Goal: Communication & Community: Answer question/provide support

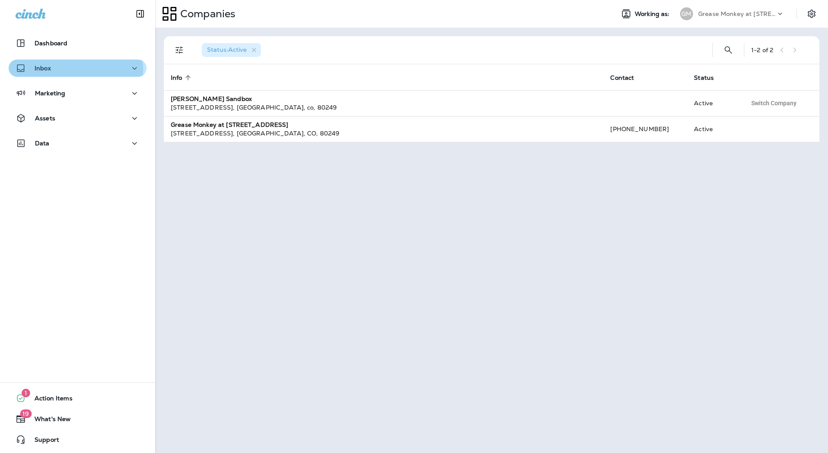
click at [74, 70] on div "Inbox" at bounding box center [78, 68] width 124 height 11
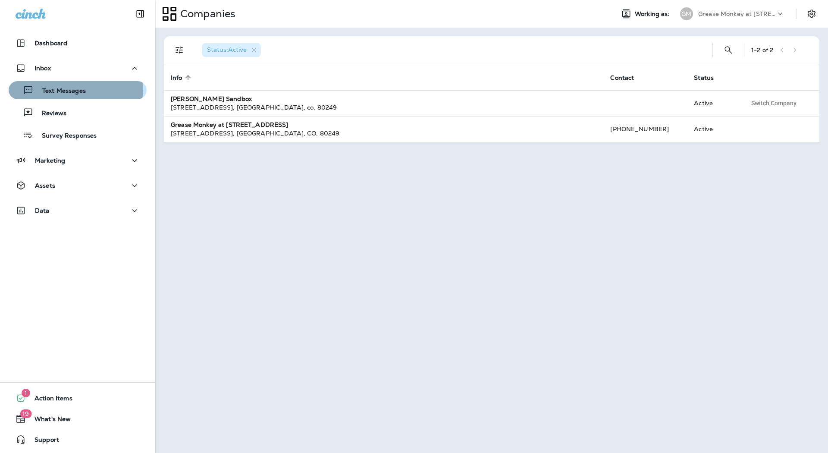
click at [70, 88] on p "Text Messages" at bounding box center [60, 91] width 52 height 8
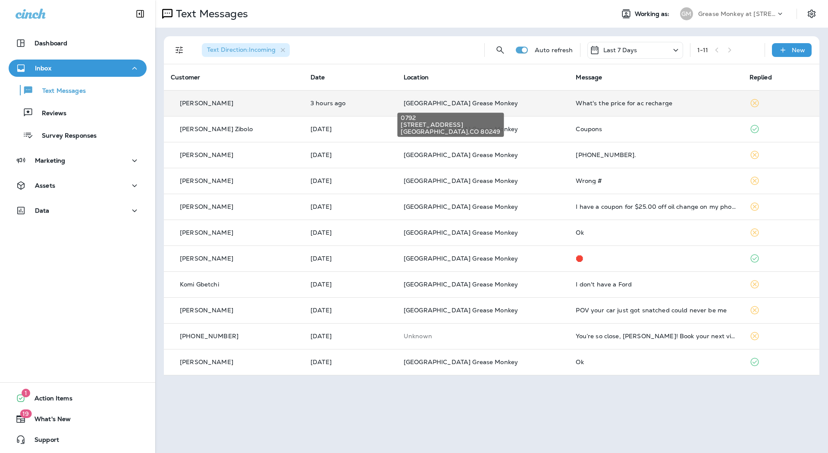
click at [468, 105] on span "[GEOGRAPHIC_DATA] Grease Monkey" at bounding box center [461, 103] width 114 height 8
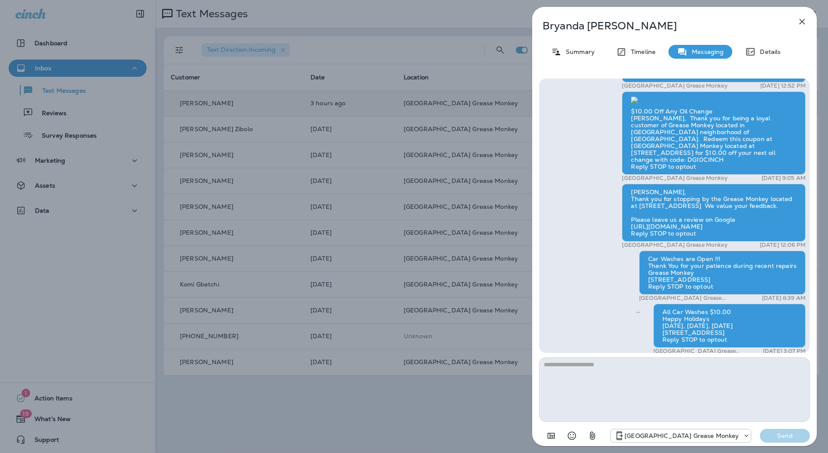
scroll to position [-623, 0]
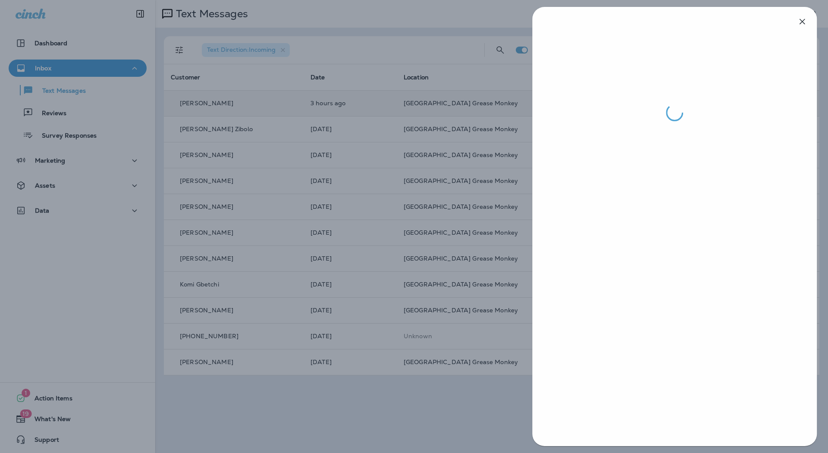
click at [408, 146] on div at bounding box center [414, 226] width 828 height 453
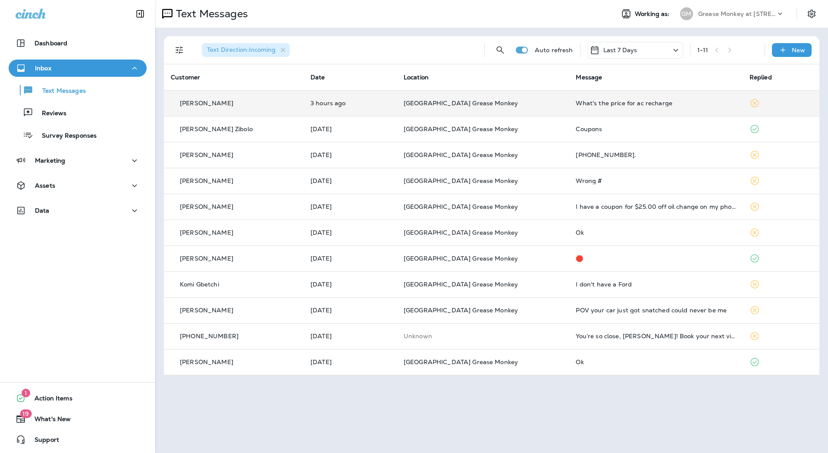
click at [521, 100] on p "[GEOGRAPHIC_DATA] Grease Monkey" at bounding box center [483, 103] width 159 height 7
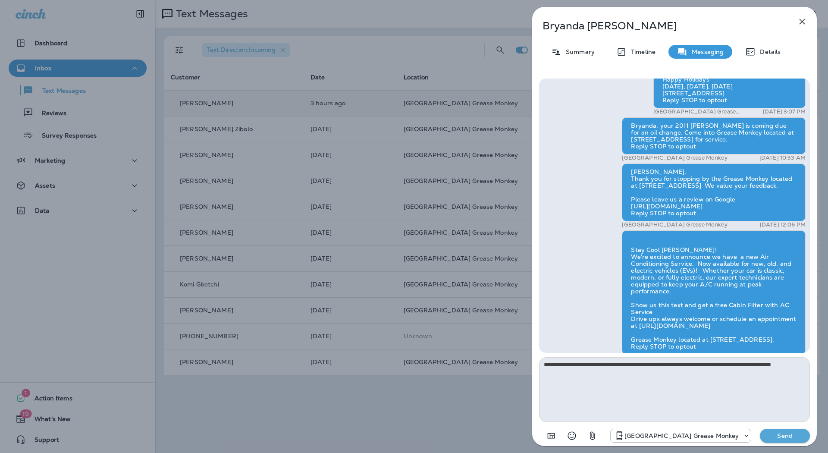
scroll to position [-383, 0]
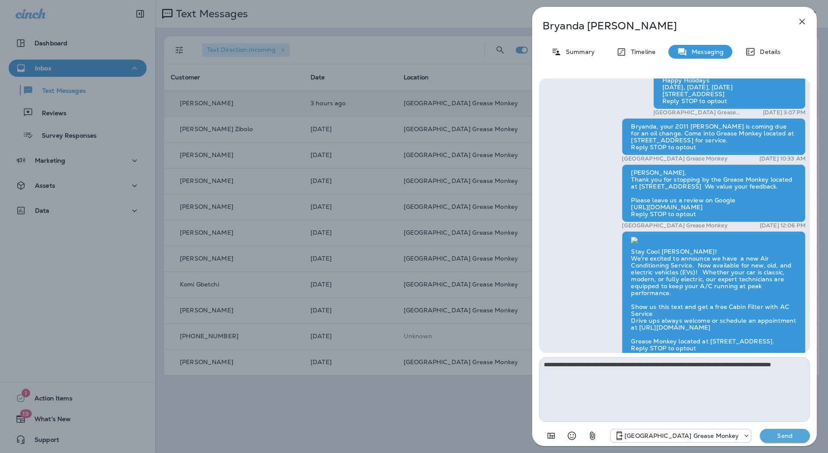
type textarea "**********"
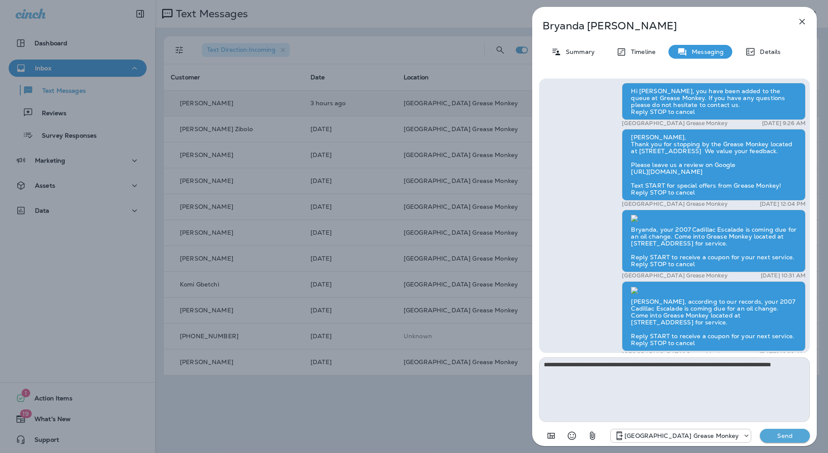
scroll to position [-1828, 0]
click at [762, 54] on p "Details" at bounding box center [768, 51] width 25 height 7
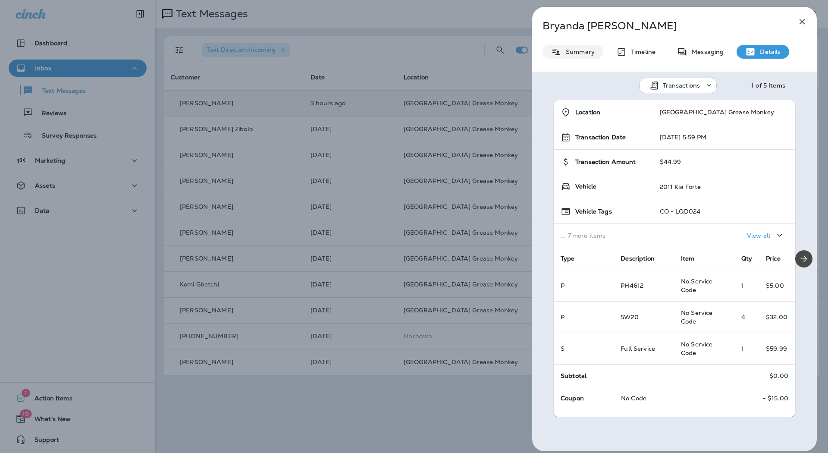
click at [578, 56] on div "Summary" at bounding box center [573, 52] width 61 height 14
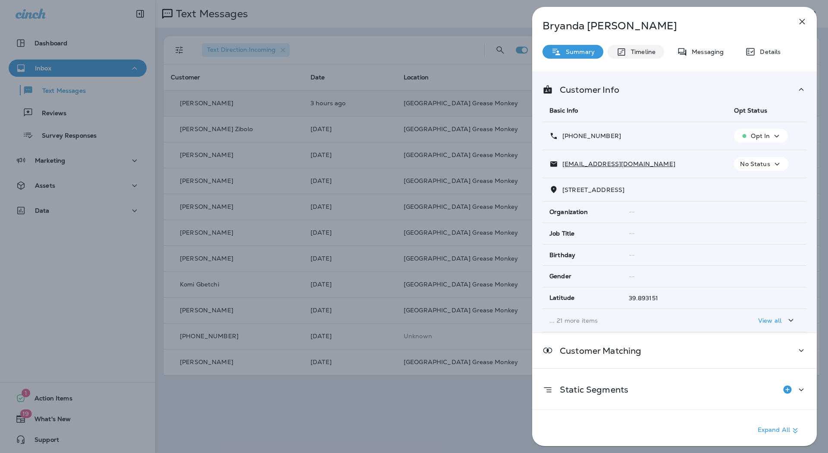
click at [630, 51] on p "Timeline" at bounding box center [641, 51] width 29 height 7
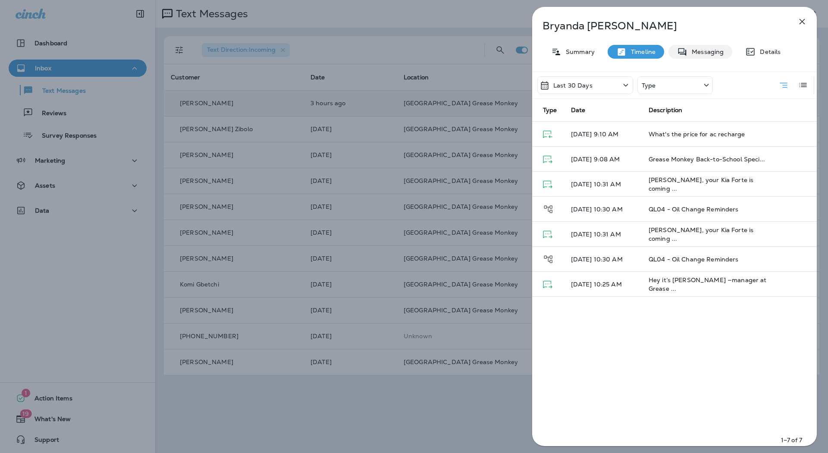
click at [688, 50] on p "Messaging" at bounding box center [706, 51] width 36 height 7
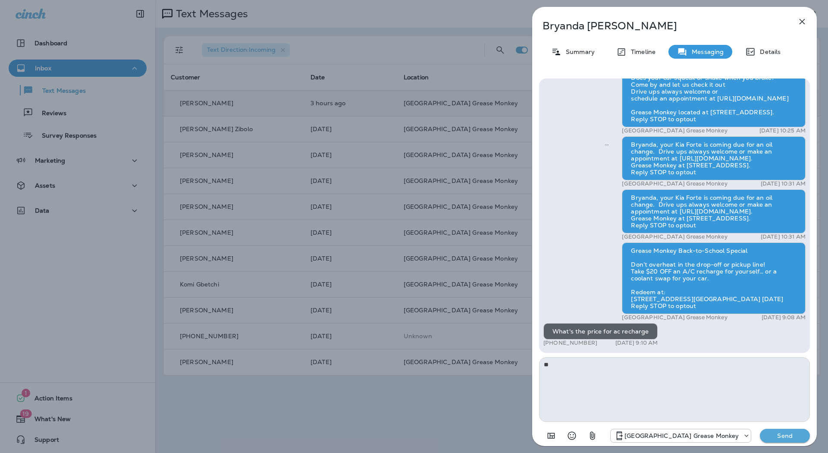
type textarea "*"
type textarea "**********"
click at [788, 437] on p "Send" at bounding box center [785, 436] width 36 height 8
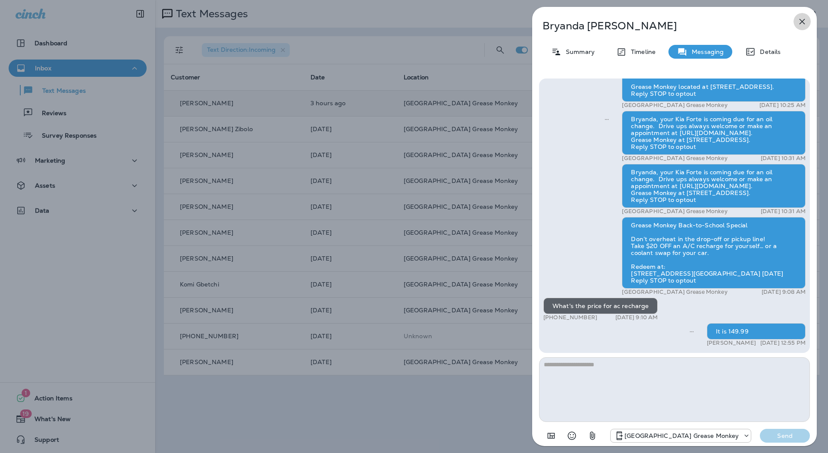
click at [805, 21] on icon "button" at bounding box center [802, 21] width 10 height 10
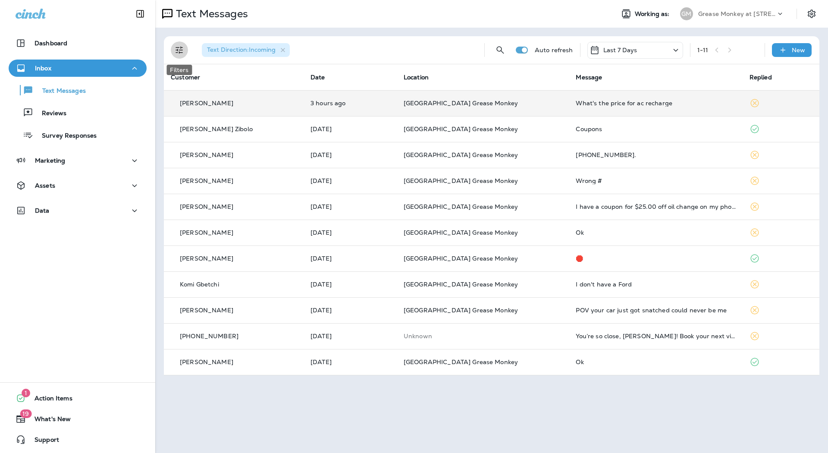
click at [182, 46] on icon "Filters" at bounding box center [179, 50] width 10 height 10
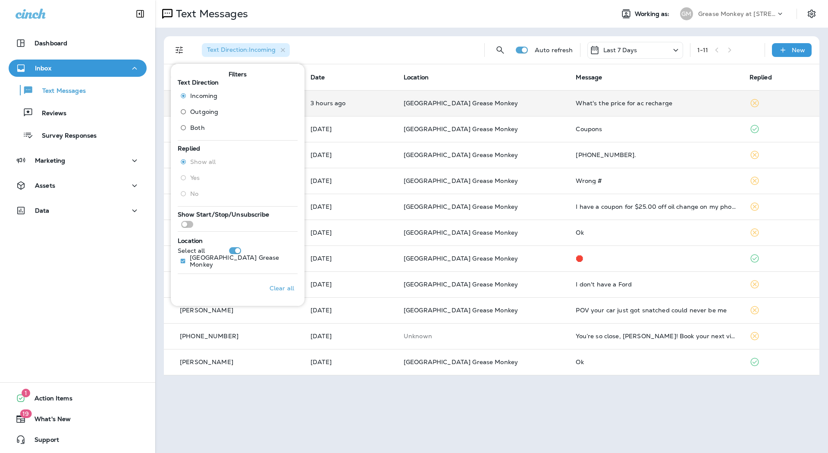
click at [192, 106] on label "Outgoing" at bounding box center [197, 112] width 42 height 14
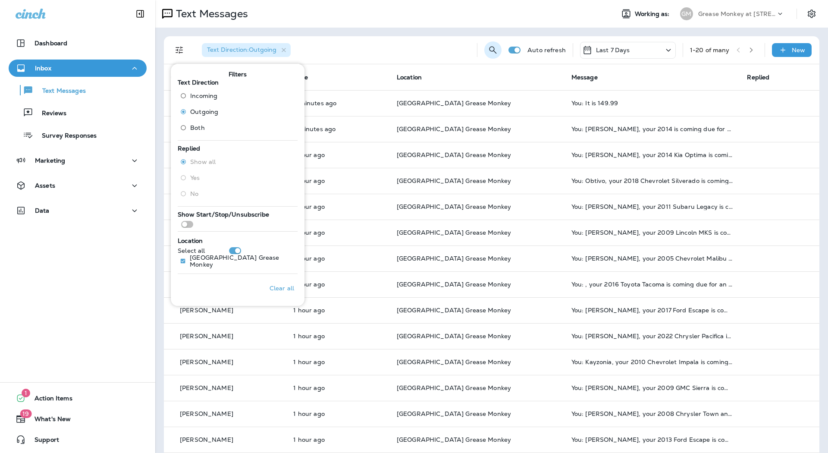
drag, startPoint x: 495, startPoint y: 45, endPoint x: 490, endPoint y: 46, distance: 4.8
click at [494, 45] on div "Text Direction : Outgoing Auto refresh Last 7 Days 1 - 20 of many New" at bounding box center [493, 50] width 645 height 28
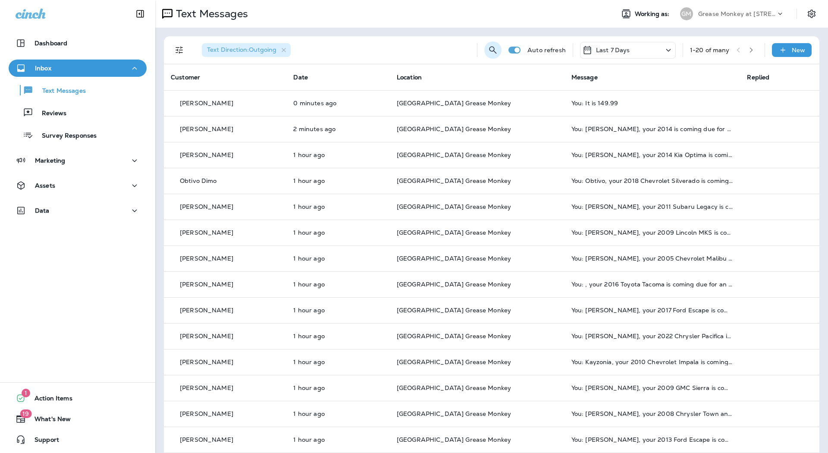
click at [490, 47] on icon "Search Messages" at bounding box center [493, 50] width 10 height 10
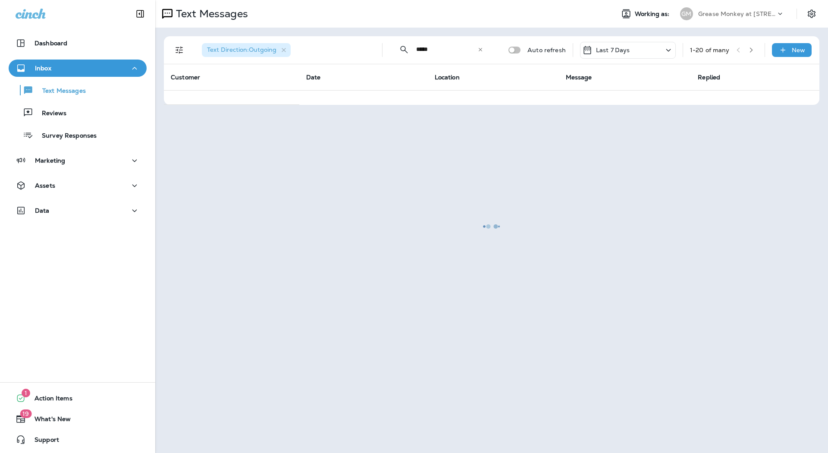
type input "*****"
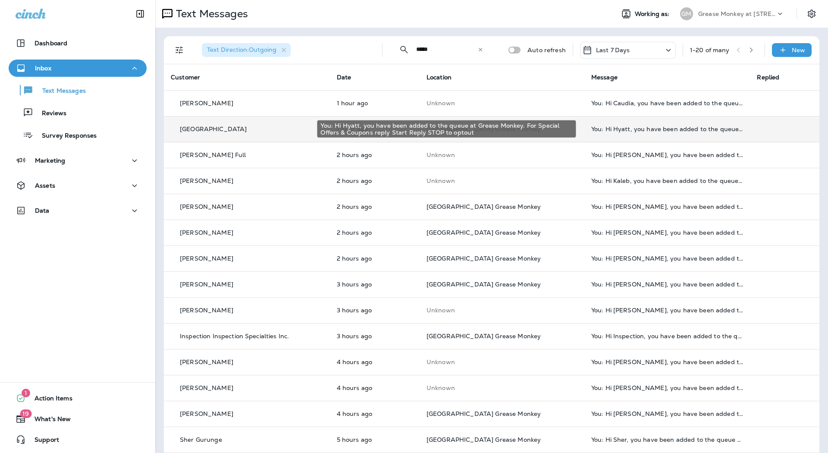
click at [659, 126] on div "You: Hi Hyatt, you have been added to the queue at Grease Monkey. For Special O…" at bounding box center [667, 129] width 152 height 7
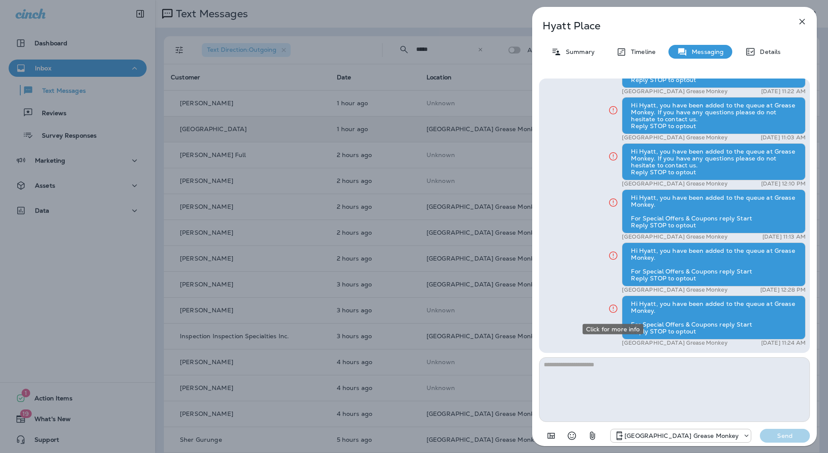
click at [614, 310] on icon "Click for more info" at bounding box center [613, 308] width 10 height 11
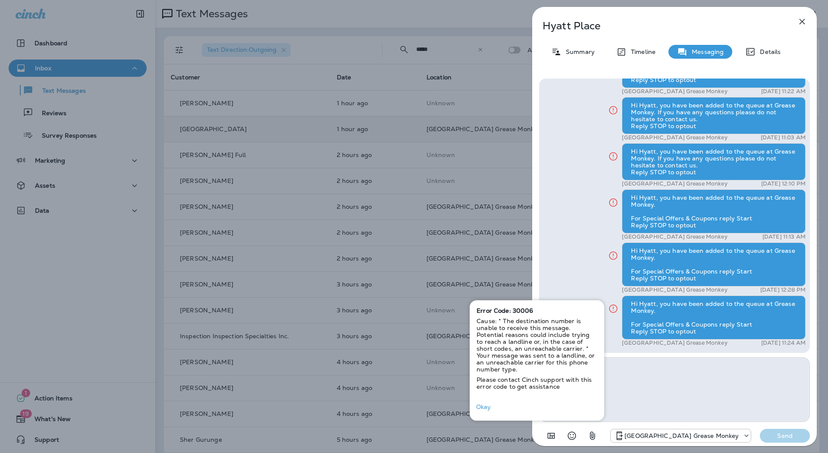
click at [804, 20] on icon "button" at bounding box center [802, 21] width 10 height 10
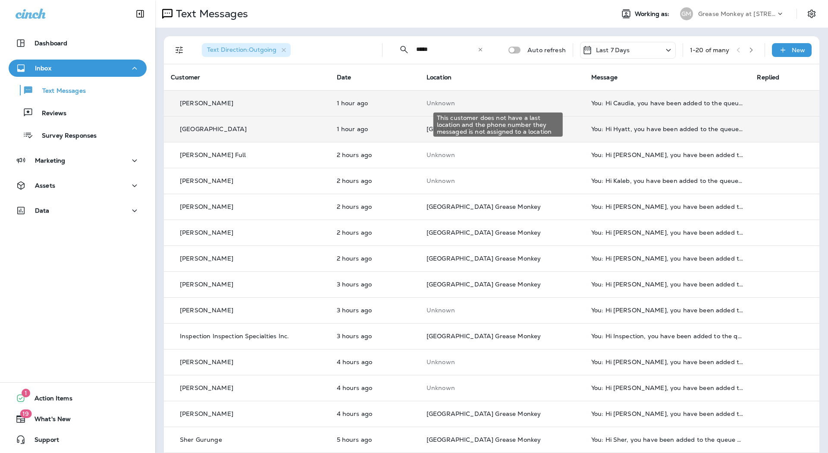
click at [461, 103] on p "Unknown" at bounding box center [502, 103] width 151 height 7
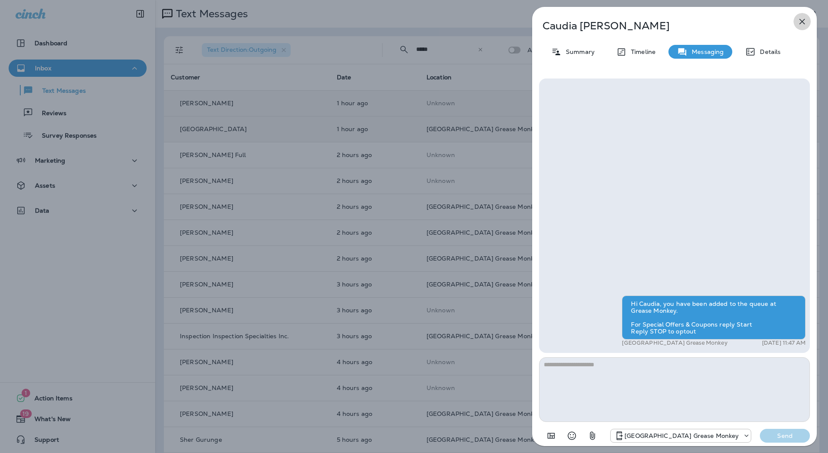
click at [805, 23] on icon "button" at bounding box center [802, 21] width 10 height 10
